Goal: Task Accomplishment & Management: Complete application form

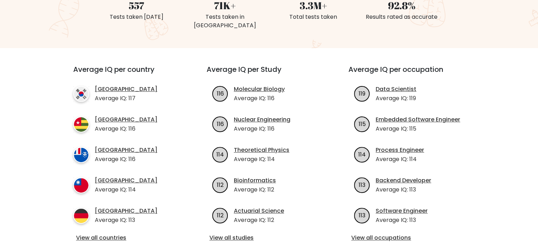
scroll to position [248, 0]
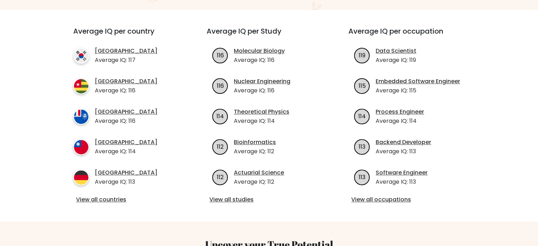
click at [112, 186] on div "Average IQ per country South Korea Average IQ: 117 Togo Average IQ: 116 French …" at bounding box center [127, 116] width 142 height 178
click at [112, 195] on link "View all countries" at bounding box center [127, 199] width 102 height 8
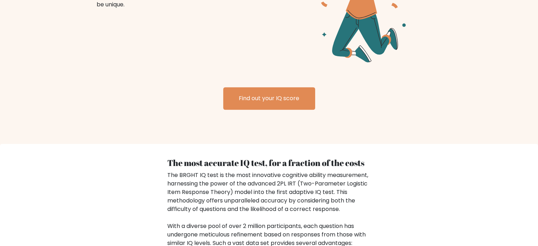
scroll to position [979, 0]
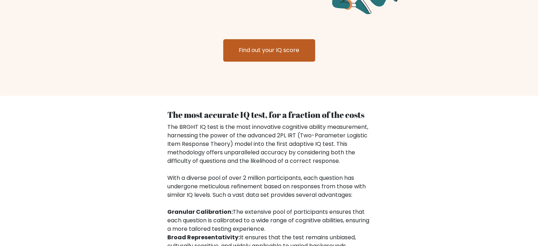
click at [255, 48] on link "Find out your IQ score" at bounding box center [269, 50] width 92 height 23
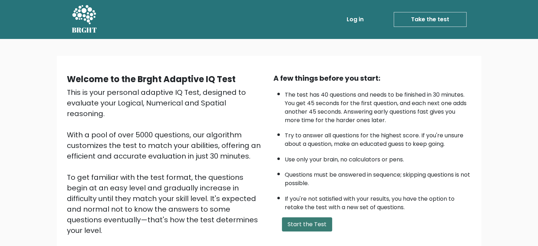
click at [310, 223] on button "Start the Test" at bounding box center [307, 224] width 50 height 14
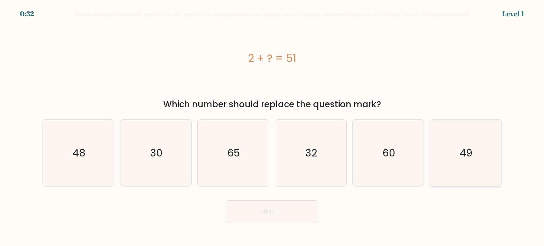
click at [458, 156] on icon "49" at bounding box center [465, 153] width 67 height 67
click at [272, 127] on input "f. 49" at bounding box center [272, 125] width 0 height 4
radio input "true"
click at [272, 210] on button "Next" at bounding box center [272, 211] width 92 height 23
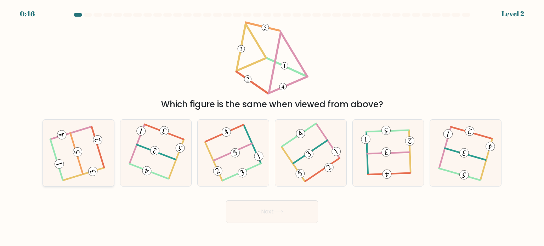
click at [72, 146] on icon at bounding box center [78, 152] width 53 height 53
click at [272, 127] on input "a." at bounding box center [272, 125] width 0 height 4
radio input "true"
click at [278, 223] on body "0:45 Level 2" at bounding box center [272, 123] width 544 height 246
click at [273, 213] on button "Next" at bounding box center [272, 211] width 92 height 23
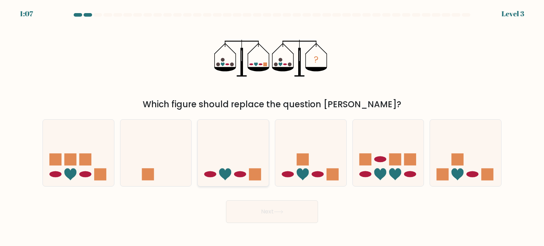
click at [233, 170] on icon at bounding box center [233, 153] width 71 height 59
click at [272, 127] on input "c." at bounding box center [272, 125] width 0 height 4
radio input "true"
click at [291, 215] on button "Next" at bounding box center [272, 211] width 92 height 23
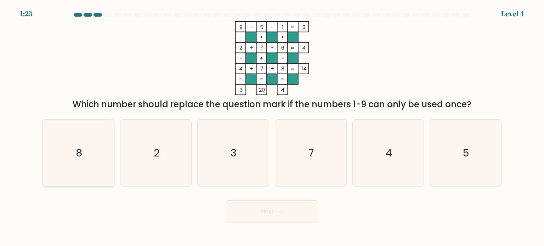
drag, startPoint x: 53, startPoint y: 157, endPoint x: 59, endPoint y: 158, distance: 6.4
click at [53, 157] on icon "8" at bounding box center [78, 153] width 67 height 67
click at [272, 127] on input "a. 8" at bounding box center [272, 125] width 0 height 4
radio input "true"
click at [256, 208] on button "Next" at bounding box center [272, 211] width 92 height 23
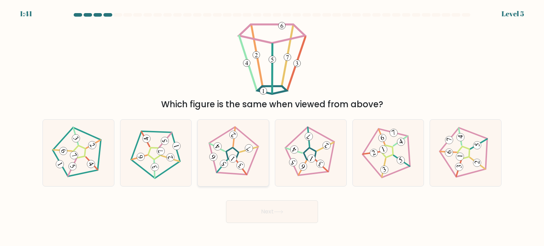
click at [237, 148] on icon at bounding box center [232, 152] width 53 height 53
click at [272, 127] on input "c." at bounding box center [272, 125] width 0 height 4
radio input "true"
click at [279, 217] on button "Next" at bounding box center [272, 211] width 92 height 23
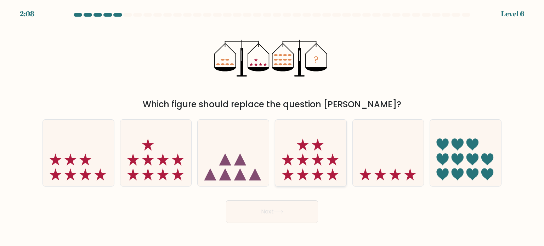
click at [312, 140] on icon at bounding box center [310, 153] width 71 height 59
click at [272, 127] on input "d." at bounding box center [272, 125] width 0 height 4
radio input "true"
click at [282, 210] on icon at bounding box center [279, 212] width 10 height 4
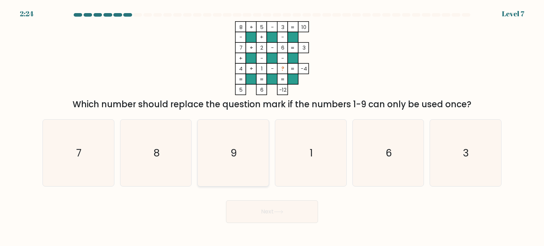
click at [226, 145] on icon "9" at bounding box center [233, 153] width 67 height 67
click at [272, 127] on input "c. 9" at bounding box center [272, 125] width 0 height 4
radio input "true"
click at [276, 211] on icon at bounding box center [279, 212] width 10 height 4
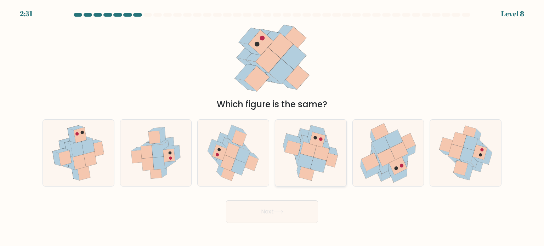
click at [315, 154] on icon at bounding box center [322, 152] width 16 height 15
click at [272, 127] on input "d." at bounding box center [272, 125] width 0 height 4
radio input "true"
click at [296, 210] on button "Next" at bounding box center [272, 211] width 92 height 23
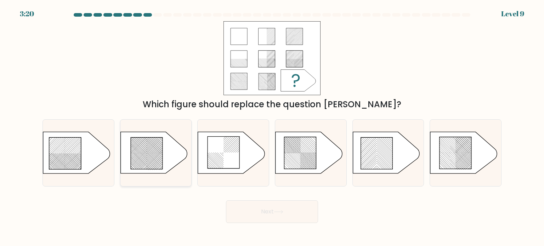
click at [143, 164] on icon at bounding box center [147, 154] width 32 height 32
click at [272, 127] on input "b." at bounding box center [272, 125] width 0 height 4
radio input "true"
click at [240, 206] on button "Next" at bounding box center [272, 211] width 92 height 23
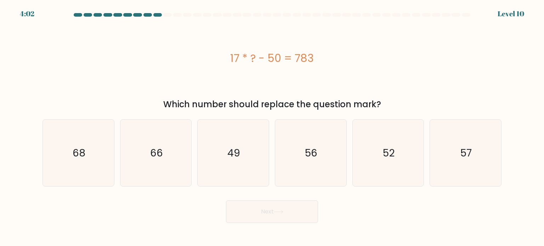
drag, startPoint x: 248, startPoint y: 212, endPoint x: 87, endPoint y: 195, distance: 161.6
click at [87, 195] on form "a." at bounding box center [272, 118] width 544 height 210
click at [240, 153] on icon "49" at bounding box center [233, 153] width 67 height 67
click at [272, 127] on input "c. 49" at bounding box center [272, 125] width 0 height 4
radio input "true"
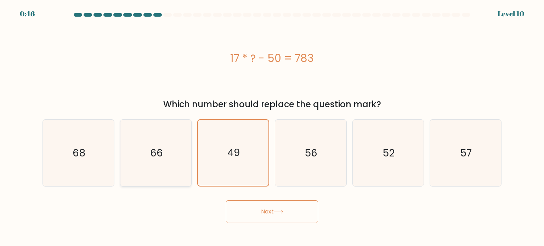
click at [162, 159] on text "66" at bounding box center [156, 152] width 13 height 14
click at [272, 127] on input "b. 66" at bounding box center [272, 125] width 0 height 4
radio input "true"
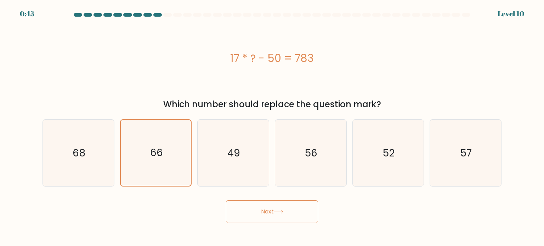
click at [296, 217] on button "Next" at bounding box center [272, 211] width 92 height 23
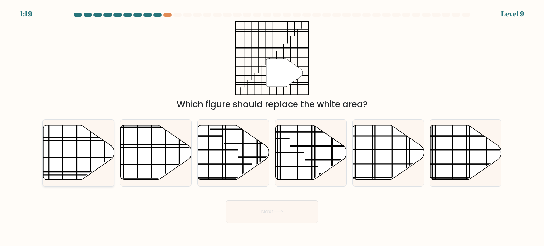
click at [63, 153] on line at bounding box center [63, 152] width 0 height 85
click at [272, 127] on input "a." at bounding box center [272, 125] width 0 height 4
radio input "true"
click at [297, 217] on button "Next" at bounding box center [272, 211] width 92 height 23
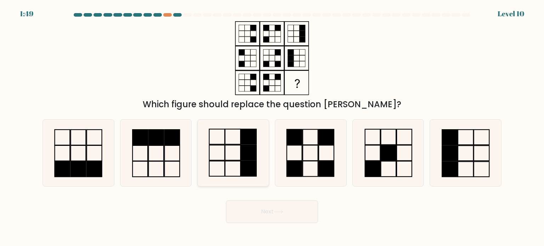
click at [240, 163] on rect at bounding box center [233, 168] width 16 height 15
click at [272, 127] on input "c." at bounding box center [272, 125] width 0 height 4
radio input "true"
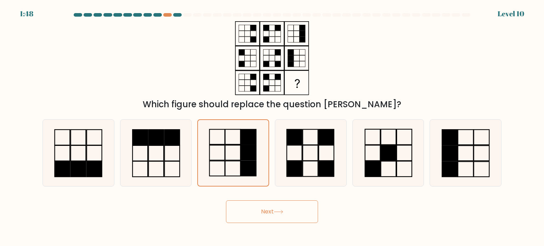
click at [309, 210] on button "Next" at bounding box center [272, 211] width 92 height 23
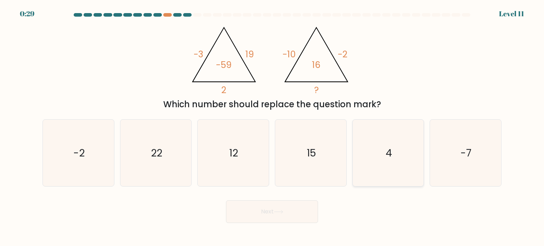
click at [392, 141] on icon "4" at bounding box center [388, 153] width 67 height 67
click at [272, 127] on input "e. 4" at bounding box center [272, 125] width 0 height 4
radio input "true"
click at [259, 216] on button "Next" at bounding box center [272, 211] width 92 height 23
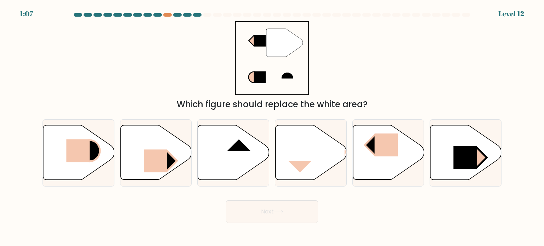
click at [164, 12] on div "1:07 Level 12" at bounding box center [272, 9] width 544 height 19
click at [164, 14] on div at bounding box center [167, 15] width 8 height 4
click at [180, 14] on div at bounding box center [177, 15] width 8 height 4
click at [198, 14] on div at bounding box center [197, 15] width 8 height 4
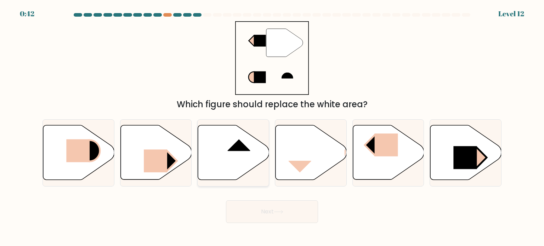
click at [239, 150] on rect at bounding box center [238, 139] width 23 height 24
click at [272, 127] on input "c." at bounding box center [272, 125] width 0 height 4
radio input "true"
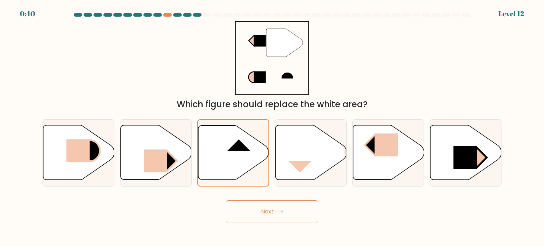
click at [265, 207] on button "Next" at bounding box center [272, 211] width 92 height 23
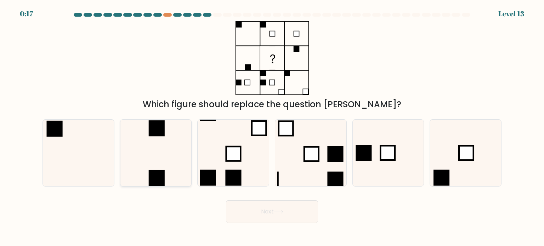
click at [181, 161] on icon at bounding box center [155, 153] width 67 height 67
click at [272, 127] on input "b." at bounding box center [272, 125] width 0 height 4
radio input "true"
click at [278, 212] on icon at bounding box center [279, 212] width 10 height 4
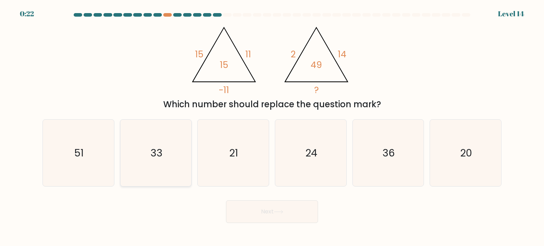
click at [139, 134] on icon "33" at bounding box center [155, 153] width 67 height 67
click at [272, 127] on input "b. 33" at bounding box center [272, 125] width 0 height 4
radio input "true"
click at [246, 224] on body "0:22 Level 14" at bounding box center [272, 123] width 544 height 246
click at [259, 214] on button "Next" at bounding box center [272, 211] width 92 height 23
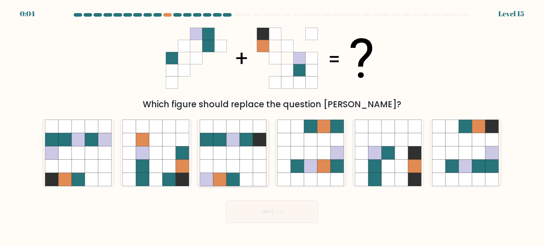
click at [243, 160] on icon at bounding box center [246, 165] width 13 height 13
click at [272, 127] on input "c." at bounding box center [272, 125] width 0 height 4
radio input "true"
click at [274, 218] on button "Next" at bounding box center [272, 211] width 92 height 23
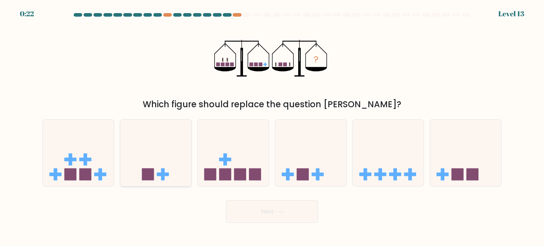
click at [155, 153] on icon at bounding box center [155, 153] width 71 height 59
click at [272, 127] on input "b." at bounding box center [272, 125] width 0 height 4
radio input "true"
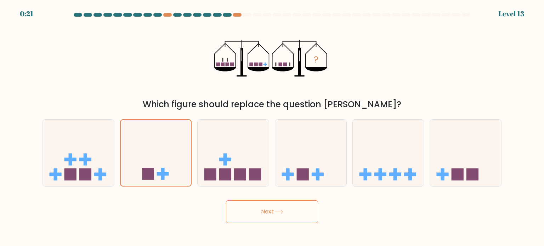
click at [253, 218] on button "Next" at bounding box center [272, 211] width 92 height 23
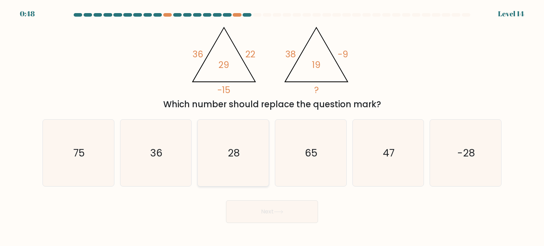
click at [231, 142] on icon "28" at bounding box center [233, 153] width 67 height 67
click at [272, 127] on input "c. 28" at bounding box center [272, 125] width 0 height 4
radio input "true"
click at [231, 142] on icon "28" at bounding box center [233, 153] width 66 height 66
click at [272, 127] on input "c. 28" at bounding box center [272, 125] width 0 height 4
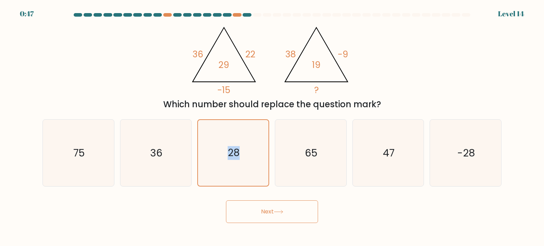
click at [273, 205] on button "Next" at bounding box center [272, 211] width 92 height 23
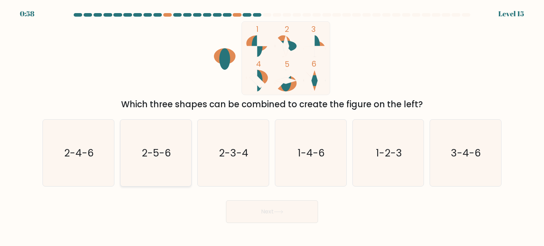
click at [152, 162] on icon "2-5-6" at bounding box center [155, 153] width 67 height 67
click at [272, 127] on input "b. 2-5-6" at bounding box center [272, 125] width 0 height 4
radio input "true"
click at [275, 211] on button "Next" at bounding box center [272, 211] width 92 height 23
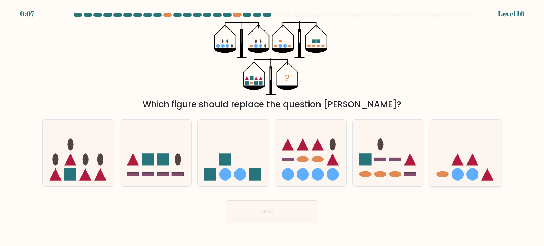
click at [444, 148] on icon at bounding box center [465, 153] width 71 height 59
click at [272, 127] on input "f." at bounding box center [272, 125] width 0 height 4
radio input "true"
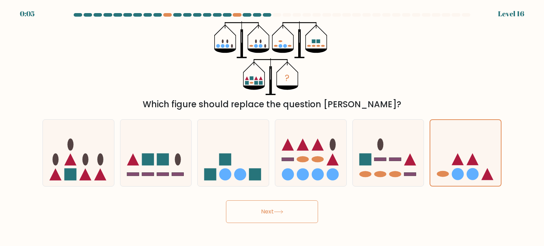
click at [292, 207] on button "Next" at bounding box center [272, 211] width 92 height 23
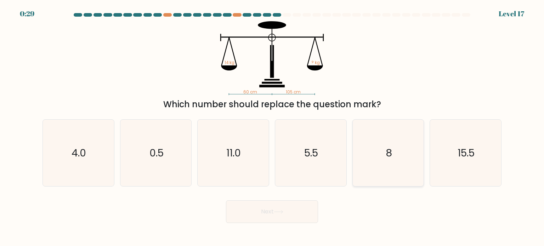
click at [383, 165] on icon "8" at bounding box center [388, 153] width 67 height 67
click at [272, 127] on input "e. 8" at bounding box center [272, 125] width 0 height 4
radio input "true"
click at [255, 211] on button "Next" at bounding box center [272, 211] width 92 height 23
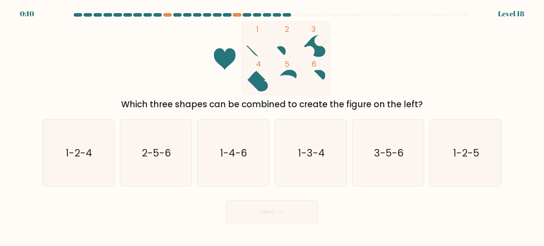
drag, startPoint x: 269, startPoint y: 70, endPoint x: 180, endPoint y: 80, distance: 89.4
click at [180, 80] on icon "1 2 3 4 5 6" at bounding box center [272, 58] width 190 height 74
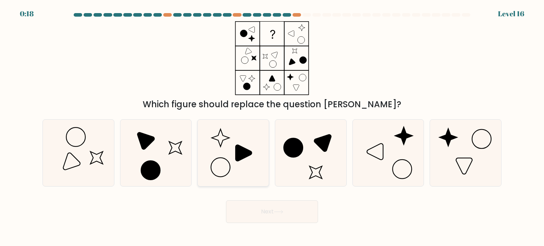
click at [232, 168] on icon at bounding box center [233, 153] width 67 height 67
click at [272, 127] on input "c." at bounding box center [272, 125] width 0 height 4
radio input "true"
click at [269, 211] on button "Next" at bounding box center [272, 211] width 92 height 23
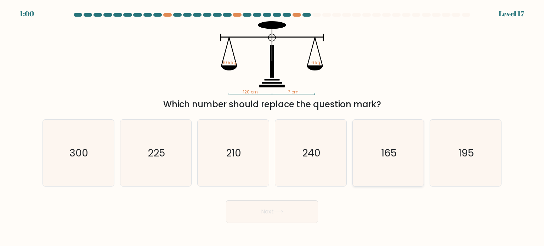
click at [402, 156] on icon "165" at bounding box center [388, 153] width 67 height 67
click at [272, 127] on input "e. 165" at bounding box center [272, 125] width 0 height 4
radio input "true"
click at [278, 204] on button "Next" at bounding box center [272, 211] width 92 height 23
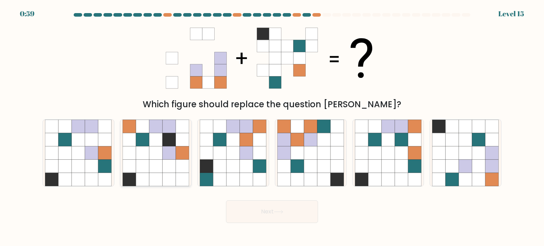
click at [135, 144] on icon at bounding box center [128, 139] width 13 height 13
click at [272, 127] on input "b." at bounding box center [272, 125] width 0 height 4
radio input "true"
click at [257, 211] on button "Next" at bounding box center [272, 211] width 92 height 23
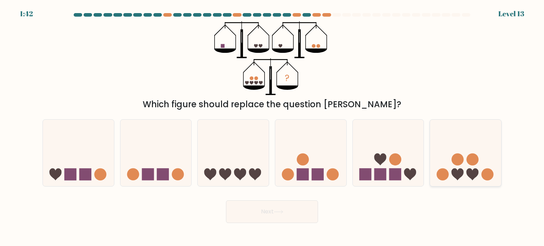
click at [464, 154] on icon at bounding box center [465, 153] width 71 height 59
click at [272, 127] on input "f." at bounding box center [272, 125] width 0 height 4
radio input "true"
click at [293, 226] on body "2:27 Level 13" at bounding box center [272, 123] width 544 height 246
click at [290, 205] on button "Next" at bounding box center [272, 211] width 92 height 23
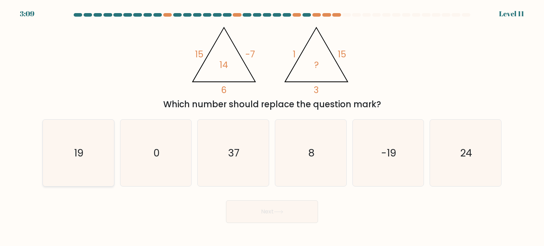
click at [65, 166] on icon "19" at bounding box center [78, 153] width 67 height 67
click at [272, 127] on input "a. 19" at bounding box center [272, 125] width 0 height 4
radio input "true"
click at [264, 217] on button "Next" at bounding box center [272, 211] width 92 height 23
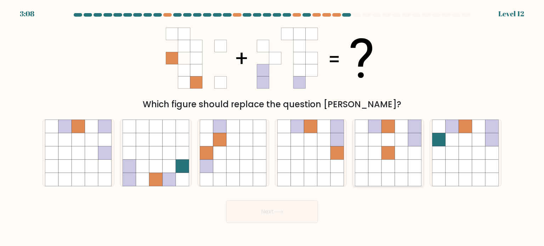
click at [367, 170] on icon at bounding box center [361, 165] width 13 height 13
click at [272, 127] on input "e." at bounding box center [272, 125] width 0 height 4
radio input "true"
click at [272, 204] on button "Next" at bounding box center [272, 211] width 92 height 23
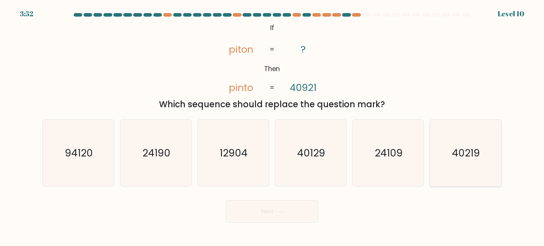
click at [465, 160] on icon "40219" at bounding box center [465, 153] width 67 height 67
click at [272, 127] on input "f. 40219" at bounding box center [272, 125] width 0 height 4
radio input "true"
click at [292, 212] on button "Next" at bounding box center [272, 211] width 92 height 23
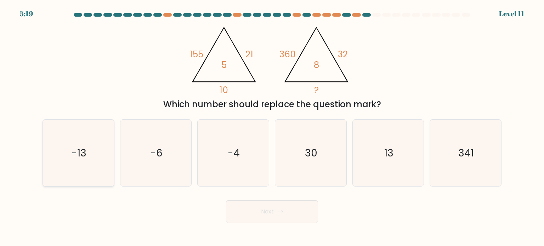
click at [112, 170] on div "-13" at bounding box center [78, 152] width 72 height 67
click at [272, 127] on input "a. -13" at bounding box center [272, 125] width 0 height 4
radio input "true"
click at [251, 212] on button "Next" at bounding box center [272, 211] width 92 height 23
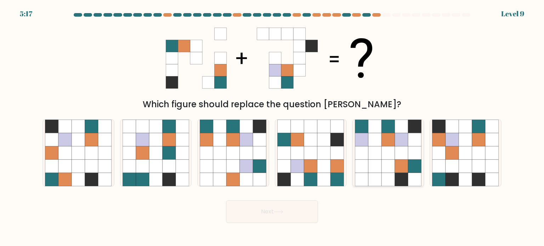
click at [394, 162] on icon at bounding box center [387, 165] width 13 height 13
click at [272, 127] on input "e." at bounding box center [272, 125] width 0 height 4
radio input "true"
click at [261, 212] on button "Next" at bounding box center [272, 211] width 92 height 23
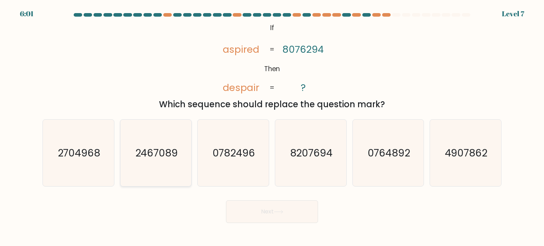
click at [122, 157] on div "2467089" at bounding box center [156, 152] width 72 height 67
click at [272, 127] on input "b. 2467089" at bounding box center [272, 125] width 0 height 4
radio input "true"
click at [291, 217] on button "Next" at bounding box center [272, 211] width 92 height 23
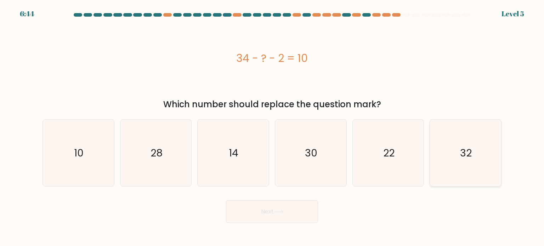
click at [454, 149] on icon "32" at bounding box center [465, 153] width 67 height 67
click at [272, 127] on input "f. 32" at bounding box center [272, 125] width 0 height 4
radio input "true"
click at [280, 204] on button "Next" at bounding box center [272, 211] width 92 height 23
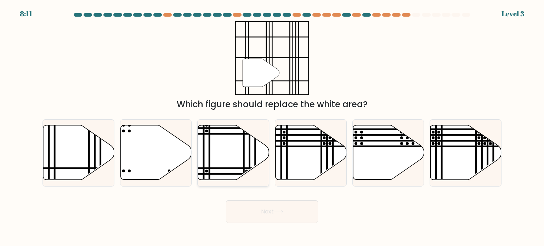
click at [232, 168] on line at bounding box center [255, 168] width 143 height 0
click at [272, 127] on input "c." at bounding box center [272, 125] width 0 height 4
radio input "true"
click at [266, 213] on button "Next" at bounding box center [272, 211] width 92 height 23
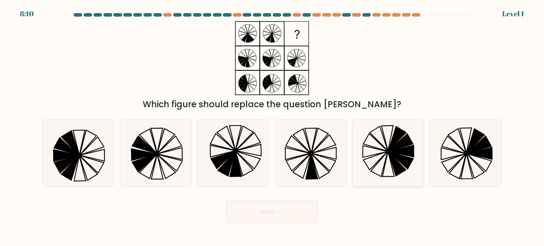
click at [385, 160] on icon at bounding box center [379, 164] width 17 height 25
click at [272, 127] on input "e." at bounding box center [272, 125] width 0 height 4
radio input "true"
click at [286, 211] on button "Next" at bounding box center [272, 211] width 92 height 23
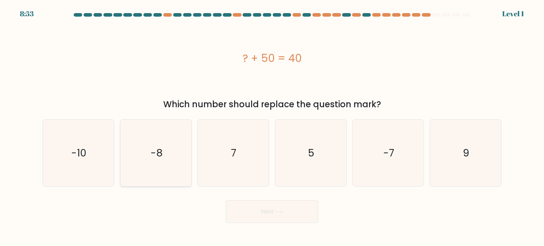
click at [179, 168] on icon "-8" at bounding box center [155, 153] width 67 height 67
click at [272, 127] on input "b. -8" at bounding box center [272, 125] width 0 height 4
radio input "true"
click at [257, 201] on button "Next" at bounding box center [272, 211] width 92 height 23
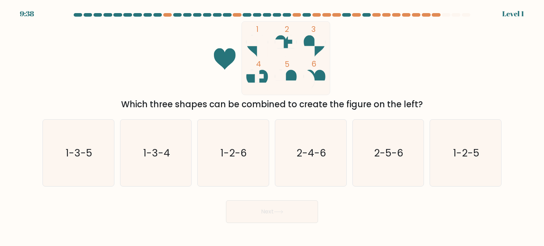
click at [255, 212] on button "Next" at bounding box center [272, 211] width 92 height 23
click at [306, 170] on icon "2-4-6" at bounding box center [310, 153] width 67 height 67
click at [272, 127] on input "d. 2-4-6" at bounding box center [272, 125] width 0 height 4
radio input "true"
click at [274, 211] on button "Next" at bounding box center [272, 211] width 92 height 23
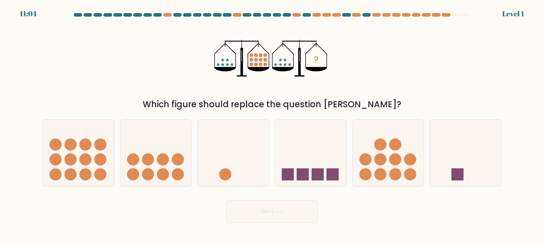
click at [250, 177] on icon at bounding box center [233, 153] width 71 height 59
click at [272, 127] on input "c." at bounding box center [272, 125] width 0 height 4
radio input "true"
click at [251, 205] on button "Next" at bounding box center [272, 211] width 92 height 23
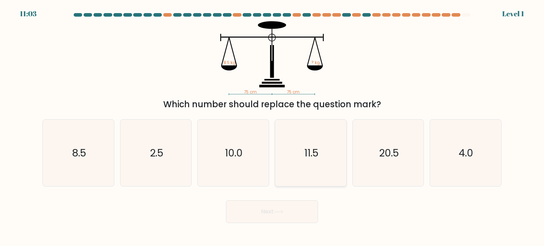
click at [324, 170] on icon "11.5" at bounding box center [310, 153] width 67 height 67
click at [272, 127] on input "d. 11.5" at bounding box center [272, 125] width 0 height 4
radio input "true"
click at [296, 219] on button "Next" at bounding box center [272, 211] width 92 height 23
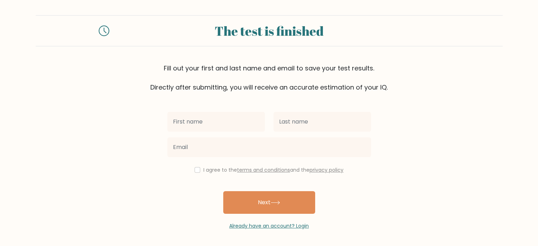
scroll to position [2, 0]
type input "[PERSON_NAME]"
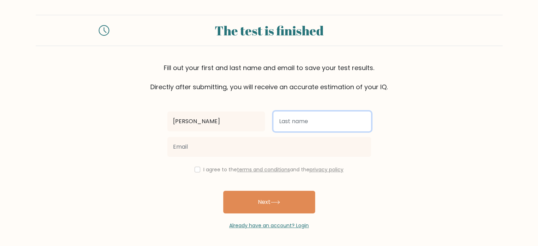
click at [302, 127] on input "text" at bounding box center [323, 122] width 98 height 20
type input "ok"
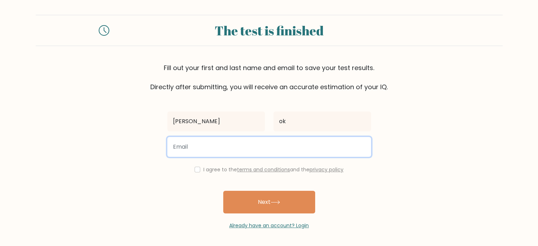
click at [273, 149] on input "email" at bounding box center [269, 147] width 204 height 20
type input "[EMAIL_ADDRESS][DOMAIN_NAME]"
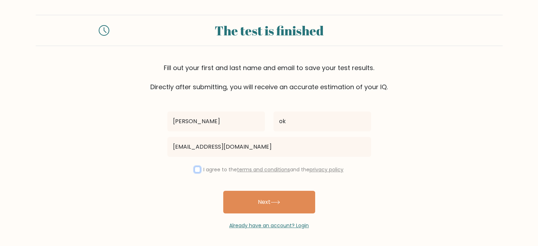
click at [195, 167] on input "checkbox" at bounding box center [198, 170] width 6 height 6
checkbox input "true"
click at [250, 189] on div "[PERSON_NAME] ok [EMAIL_ADDRESS][DOMAIN_NAME] I agree to the terms and conditio…" at bounding box center [269, 161] width 212 height 138
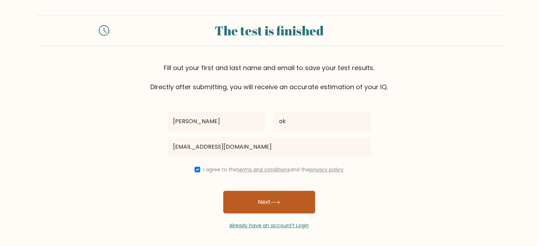
click at [250, 196] on button "Next" at bounding box center [269, 202] width 92 height 23
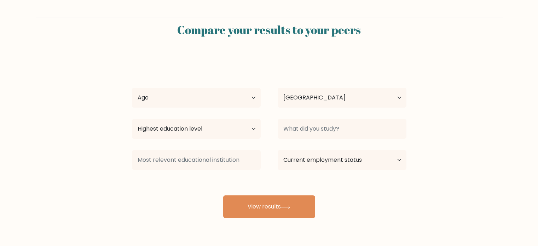
select select "ZA"
click at [251, 128] on select "Highest education level No schooling Primary Lower Secondary Upper Secondary Oc…" at bounding box center [196, 129] width 129 height 20
select select "upper_secondary"
click at [132, 119] on select "Highest education level No schooling Primary Lower Secondary Upper Secondary Oc…" at bounding box center [196, 129] width 129 height 20
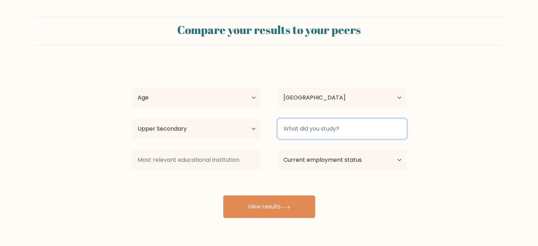
click at [323, 126] on input at bounding box center [342, 129] width 129 height 20
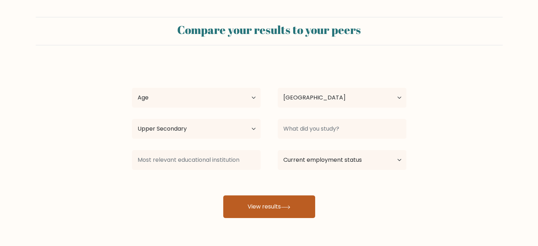
click at [262, 207] on button "View results" at bounding box center [269, 206] width 92 height 23
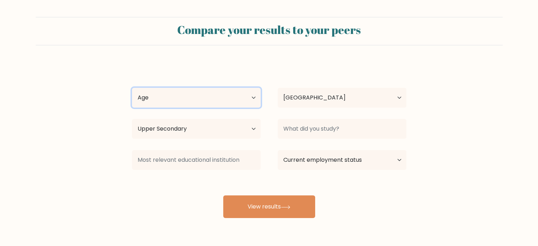
click at [238, 101] on select "Age Under [DEMOGRAPHIC_DATA] [DEMOGRAPHIC_DATA] [DEMOGRAPHIC_DATA] [DEMOGRAPHIC…" at bounding box center [196, 98] width 129 height 20
click at [132, 88] on select "Age Under [DEMOGRAPHIC_DATA] [DEMOGRAPHIC_DATA] [DEMOGRAPHIC_DATA] [DEMOGRAPHIC…" at bounding box center [196, 98] width 129 height 20
click at [185, 89] on select "Age Under [DEMOGRAPHIC_DATA] [DEMOGRAPHIC_DATA] [DEMOGRAPHIC_DATA] [DEMOGRAPHIC…" at bounding box center [196, 98] width 129 height 20
select select "18_24"
click at [132, 88] on select "Age Under [DEMOGRAPHIC_DATA] [DEMOGRAPHIC_DATA] [DEMOGRAPHIC_DATA] [DEMOGRAPHIC…" at bounding box center [196, 98] width 129 height 20
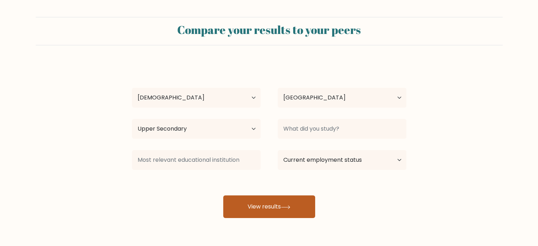
click at [260, 198] on button "View results" at bounding box center [269, 206] width 92 height 23
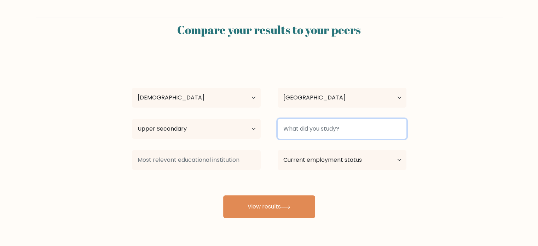
click at [327, 128] on input at bounding box center [342, 129] width 129 height 20
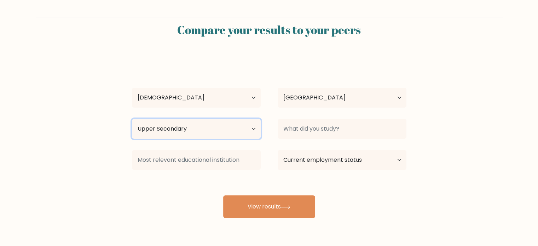
click at [209, 131] on select "Highest education level No schooling Primary Lower Secondary Upper Secondary Oc…" at bounding box center [196, 129] width 129 height 20
click at [132, 119] on select "Highest education level No schooling Primary Lower Secondary Upper Secondary Oc…" at bounding box center [196, 129] width 129 height 20
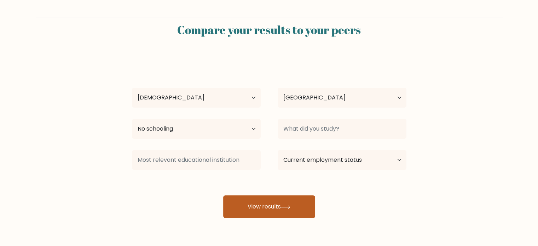
click at [262, 212] on button "View results" at bounding box center [269, 206] width 92 height 23
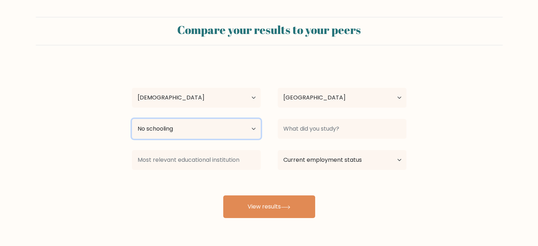
click at [244, 127] on select "Highest education level No schooling Primary Lower Secondary Upper Secondary Oc…" at bounding box center [196, 129] width 129 height 20
select select "upper_secondary"
click at [132, 119] on select "Highest education level No schooling Primary Lower Secondary Upper Secondary Oc…" at bounding box center [196, 129] width 129 height 20
click at [143, 178] on div "sal ok Age Under 18 years old 18-24 years old 25-34 years old 35-44 years old 4…" at bounding box center [269, 140] width 283 height 156
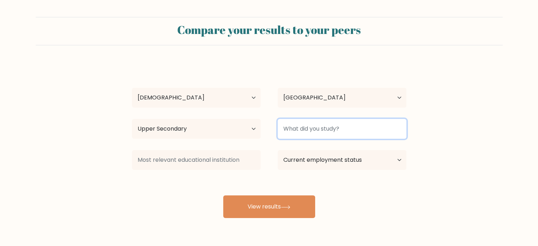
click at [295, 136] on input at bounding box center [342, 129] width 129 height 20
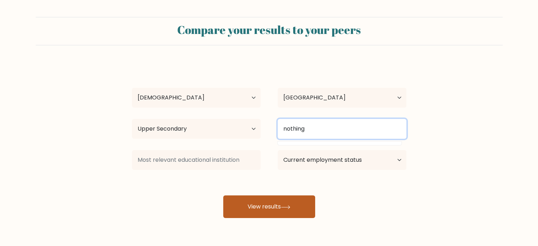
type input "nothing"
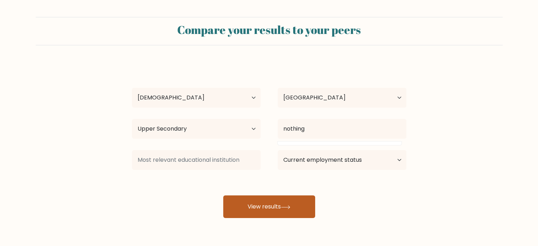
click at [285, 209] on icon at bounding box center [286, 207] width 10 height 4
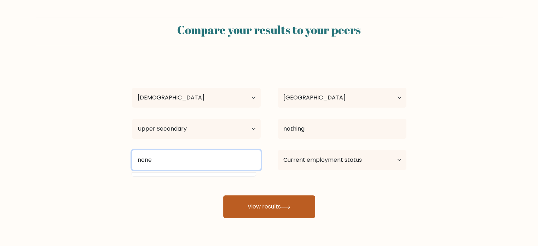
type input "none"
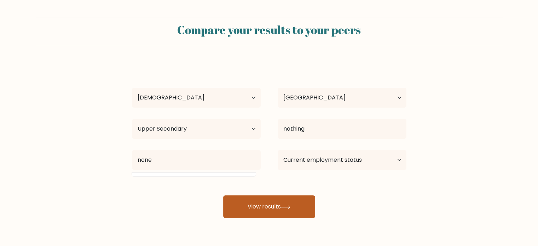
click at [277, 209] on button "View results" at bounding box center [269, 206] width 92 height 23
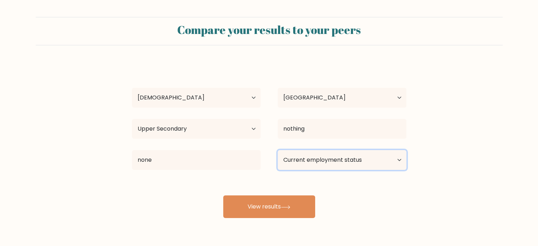
click at [332, 165] on select "Current employment status Employed Student Retired Other / prefer not to answer" at bounding box center [342, 160] width 129 height 20
select select "other"
click at [278, 150] on select "Current employment status Employed Student Retired Other / prefer not to answer" at bounding box center [342, 160] width 129 height 20
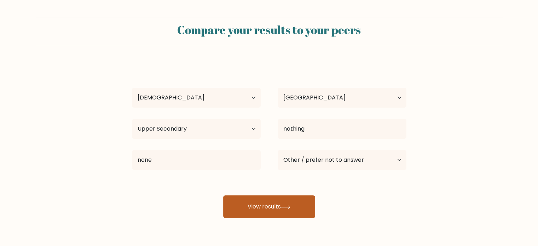
click at [289, 211] on button "View results" at bounding box center [269, 206] width 92 height 23
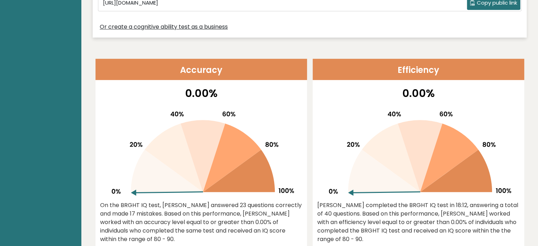
scroll to position [212, 0]
